Goal: Task Accomplishment & Management: Manage account settings

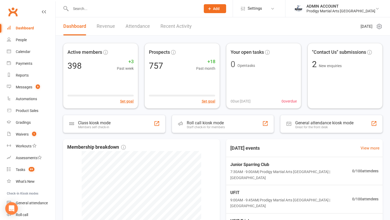
click at [83, 7] on input "text" at bounding box center [133, 8] width 128 height 7
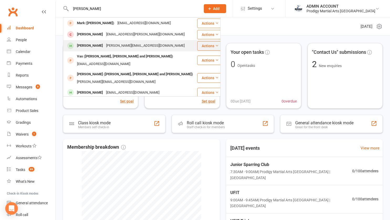
type input "[PERSON_NAME]"
click at [89, 44] on div "[PERSON_NAME]" at bounding box center [89, 46] width 29 height 8
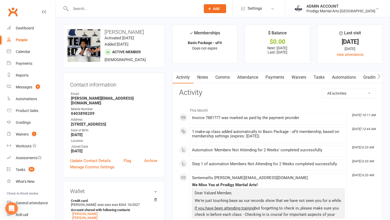
scroll to position [17, 0]
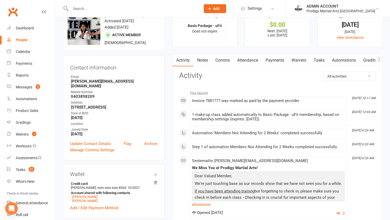
click at [272, 61] on link "Payments" at bounding box center [275, 60] width 26 height 12
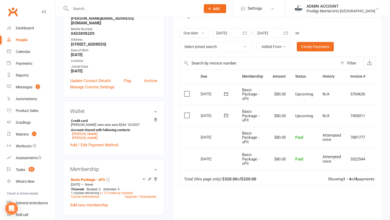
scroll to position [80, 0]
click at [248, 34] on button "button" at bounding box center [244, 32] width 9 height 9
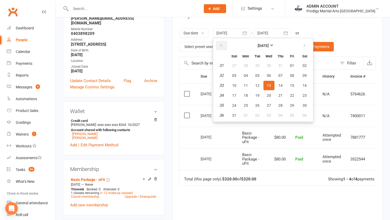
click at [227, 43] on button "button" at bounding box center [221, 45] width 11 height 9
click at [252, 73] on button "08" at bounding box center [257, 75] width 11 height 9
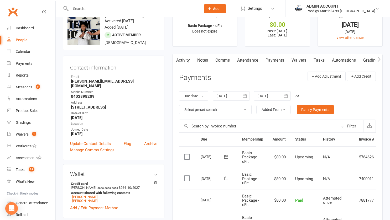
scroll to position [12, 0]
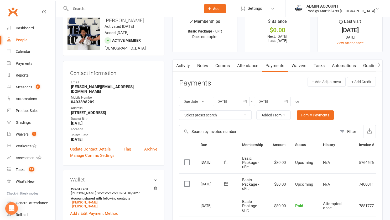
click at [241, 101] on button "button" at bounding box center [244, 101] width 9 height 9
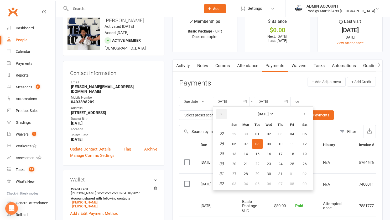
click at [222, 114] on icon "button" at bounding box center [221, 114] width 4 height 4
click at [235, 144] on span "02" at bounding box center [234, 144] width 4 height 4
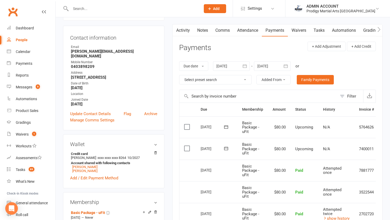
scroll to position [38, 0]
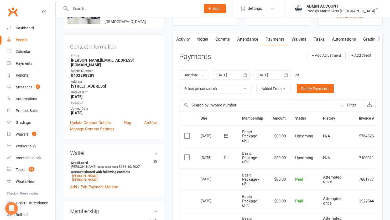
click at [224, 74] on div at bounding box center [231, 74] width 37 height 9
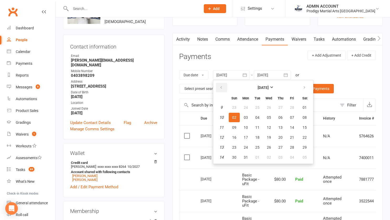
click at [221, 87] on icon "button" at bounding box center [221, 88] width 4 height 4
click at [233, 114] on button "08" at bounding box center [233, 117] width 11 height 9
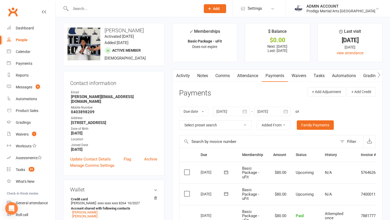
scroll to position [0, 0]
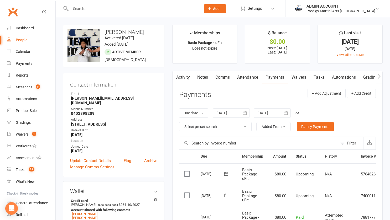
click at [223, 111] on div at bounding box center [231, 112] width 37 height 9
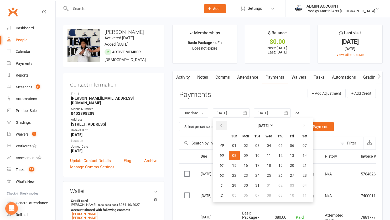
click at [220, 125] on icon "button" at bounding box center [221, 126] width 4 height 4
click at [236, 155] on span "03" at bounding box center [234, 155] width 4 height 4
type input "[DATE]"
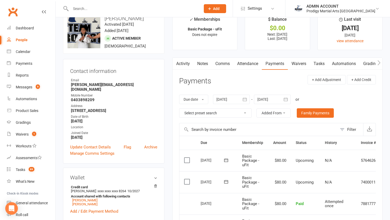
scroll to position [13, 0]
click at [362, 79] on button "+ Add Credit" at bounding box center [361, 79] width 29 height 9
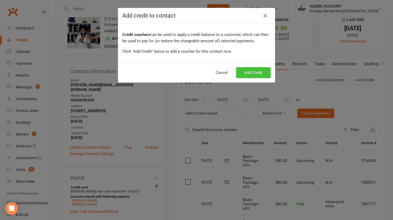
click at [254, 73] on button "Add Credit" at bounding box center [253, 72] width 35 height 11
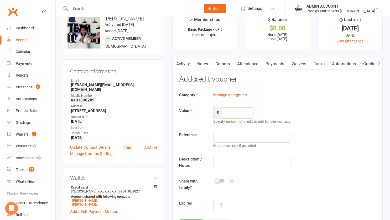
click at [230, 115] on input "number" at bounding box center [237, 113] width 31 height 11
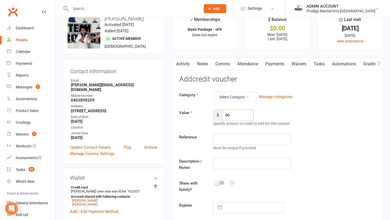
type input "60"
click at [229, 137] on input "text" at bounding box center [251, 139] width 77 height 11
click at [229, 137] on input "Ausgust/Sept" at bounding box center [251, 139] width 77 height 11
click at [238, 138] on input "Aug/Sept" at bounding box center [251, 139] width 77 height 11
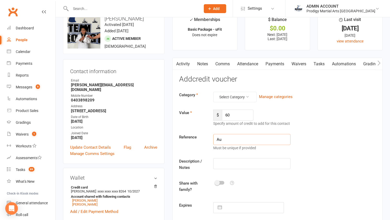
type input "A"
click at [269, 61] on link "Payments" at bounding box center [275, 64] width 26 height 12
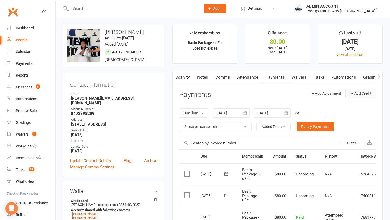
click at [359, 91] on button "+ Add Credit" at bounding box center [361, 93] width 29 height 9
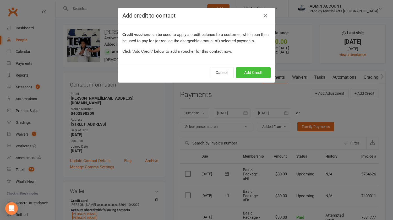
click at [247, 77] on button "Add Credit" at bounding box center [253, 72] width 35 height 11
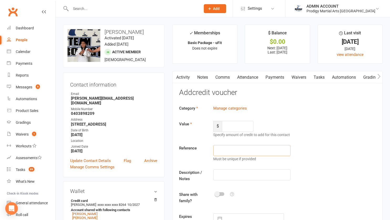
click at [224, 151] on input "text" at bounding box center [251, 150] width 77 height 11
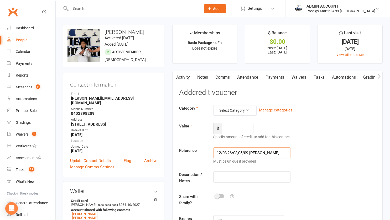
click at [224, 151] on input "12/08,26/08,05/09 [PERSON_NAME]" at bounding box center [251, 152] width 77 height 11
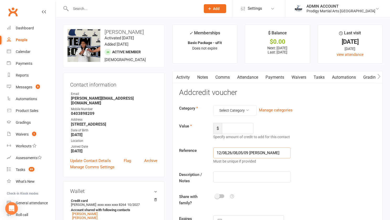
click at [273, 157] on input "12/08,26/08,05/09 [PERSON_NAME]" at bounding box center [251, 152] width 77 height 11
type input "12/08,26/08,05/09 [PERSON_NAME]"
click at [231, 129] on input "number" at bounding box center [237, 128] width 31 height 11
type input "60"
click at [227, 178] on input "text" at bounding box center [251, 177] width 77 height 11
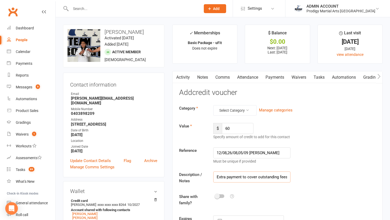
type input "Extra payment to cover outstanding fees"
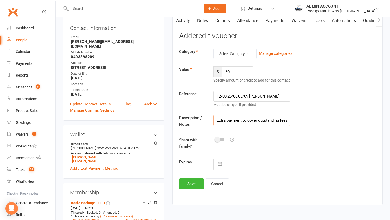
scroll to position [58, 0]
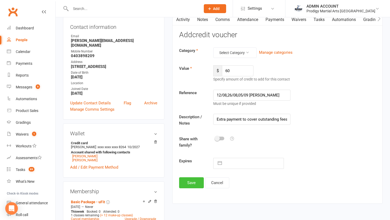
click at [189, 182] on button "Save" at bounding box center [191, 182] width 25 height 11
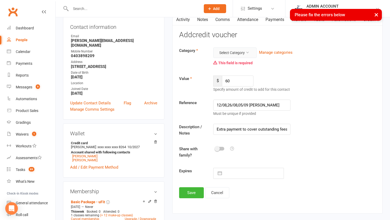
click at [226, 55] on button "Select Category" at bounding box center [234, 52] width 43 height 10
click at [211, 75] on link "MISC" at bounding box center [226, 75] width 52 height 10
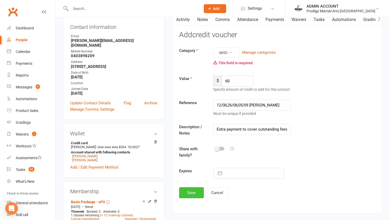
click at [191, 196] on button "Save" at bounding box center [191, 192] width 25 height 11
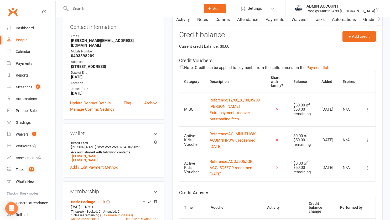
scroll to position [0, 0]
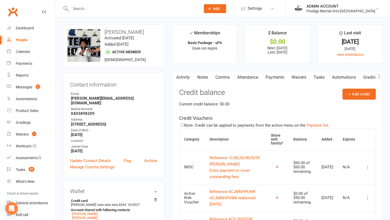
click at [272, 77] on link "Payments" at bounding box center [275, 77] width 26 height 12
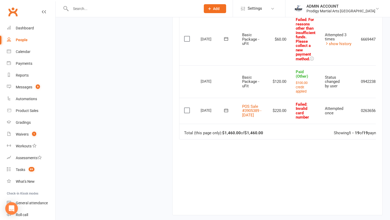
scroll to position [0, 22]
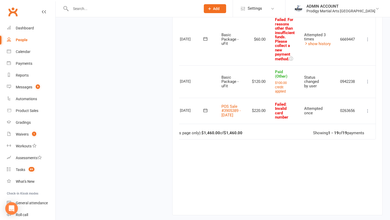
click at [368, 109] on icon at bounding box center [367, 110] width 5 height 5
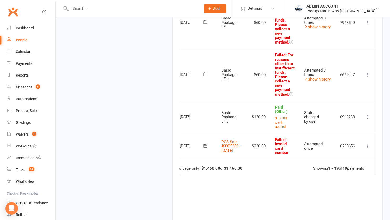
scroll to position [561, 0]
click at [366, 75] on icon at bounding box center [367, 74] width 5 height 5
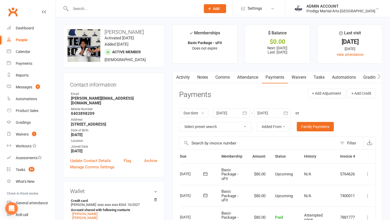
scroll to position [0, 62]
click at [363, 77] on link "Credit balance" at bounding box center [365, 77] width 34 height 12
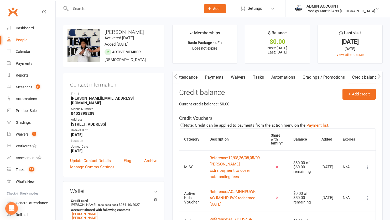
click at [367, 170] on icon at bounding box center [367, 167] width 5 height 5
click at [327, 191] on link "Apply credit" at bounding box center [340, 191] width 52 height 10
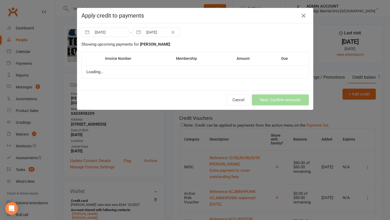
scroll to position [0, 60]
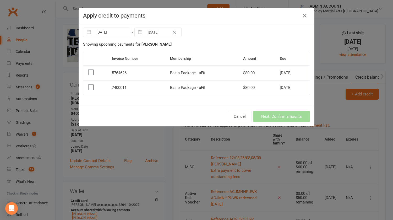
click at [118, 31] on input "[DATE]" at bounding box center [112, 32] width 36 height 9
select select "7"
select select "2025"
select select "8"
select select "2025"
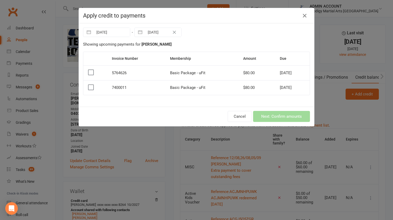
select select "9"
select select "2025"
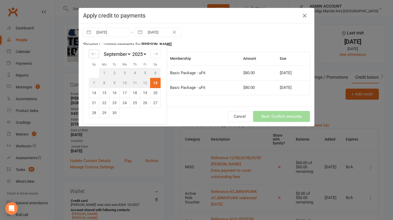
click at [93, 53] on icon "Move backward to switch to the previous month." at bounding box center [94, 53] width 5 height 5
select select "5"
select select "2025"
select select "6"
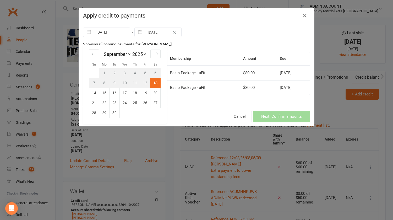
select select "2025"
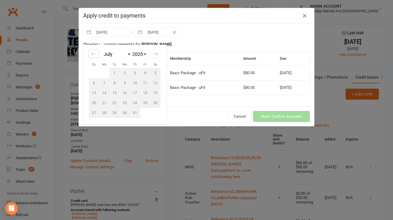
click at [93, 53] on icon "Move backward to switch to the previous month." at bounding box center [94, 53] width 5 height 5
select select "4"
select select "2025"
click at [93, 53] on icon "Move backward to switch to the previous month." at bounding box center [94, 53] width 5 height 5
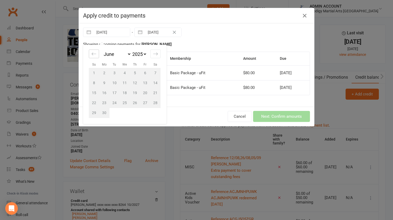
select select "2"
select select "2025"
select select "3"
select select "2025"
click at [93, 53] on icon "Move backward to switch to the previous month." at bounding box center [94, 53] width 5 height 5
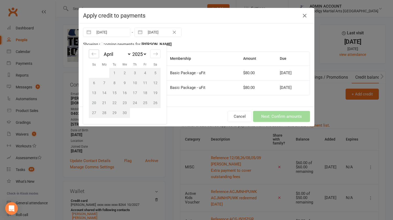
select select "1"
select select "2025"
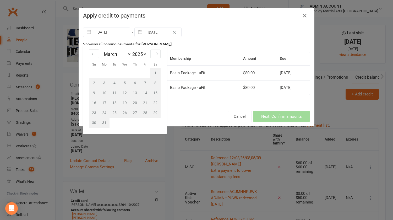
click at [93, 53] on icon "Move backward to switch to the previous month." at bounding box center [94, 53] width 5 height 5
select select "2025"
click at [93, 81] on td "2" at bounding box center [94, 83] width 10 height 10
click at [90, 83] on td "2" at bounding box center [94, 83] width 10 height 10
click at [231, 118] on button "Cancel" at bounding box center [240, 116] width 24 height 11
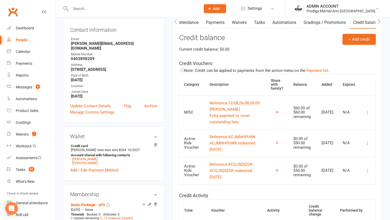
scroll to position [67, 0]
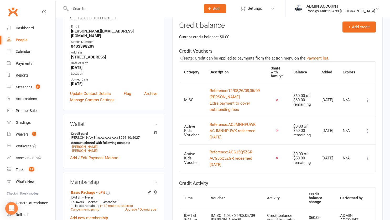
click at [366, 103] on icon at bounding box center [367, 100] width 5 height 5
click at [326, 133] on link "Remove" at bounding box center [340, 134] width 52 height 10
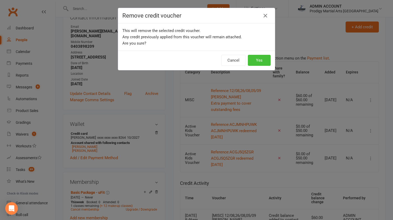
click at [255, 58] on button "Yes" at bounding box center [259, 60] width 23 height 11
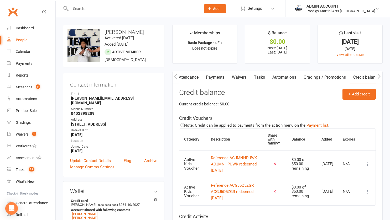
scroll to position [0, 0]
click at [186, 77] on link "Activity" at bounding box center [182, 77] width 21 height 12
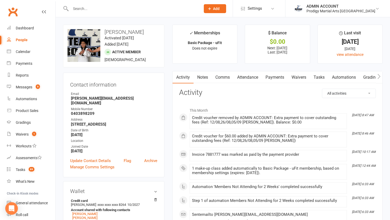
click at [272, 75] on link "Payments" at bounding box center [275, 77] width 26 height 12
